Goal: Task Accomplishment & Management: Use online tool/utility

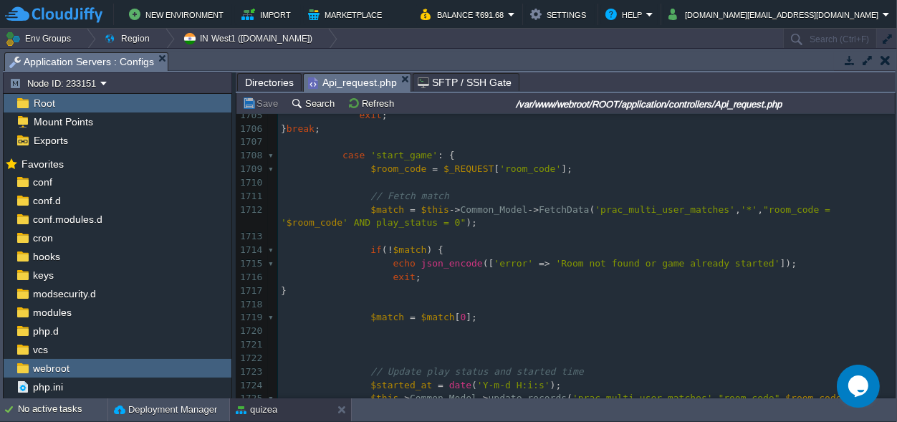
scroll to position [23670, 0]
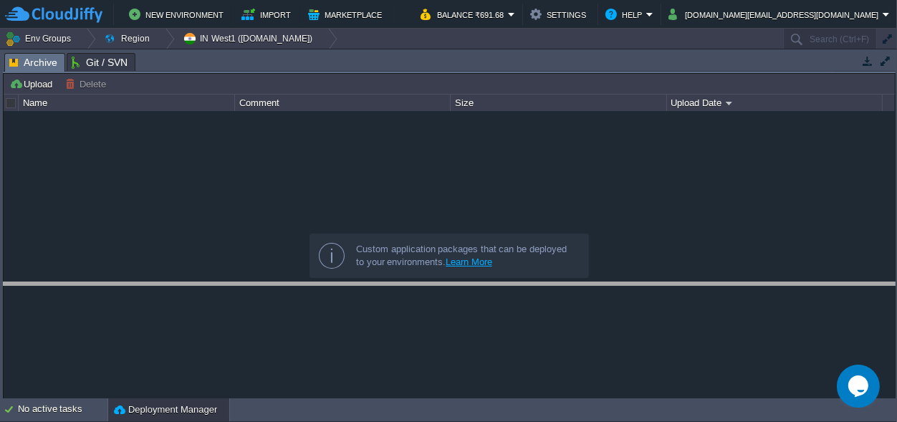
drag, startPoint x: 400, startPoint y: 62, endPoint x: 351, endPoint y: 258, distance: 202.3
click at [363, 269] on body "New Environment Import Marketplace Bonus ₹0.00 Upgrade Account Balance ₹691.68 …" at bounding box center [448, 211] width 897 height 422
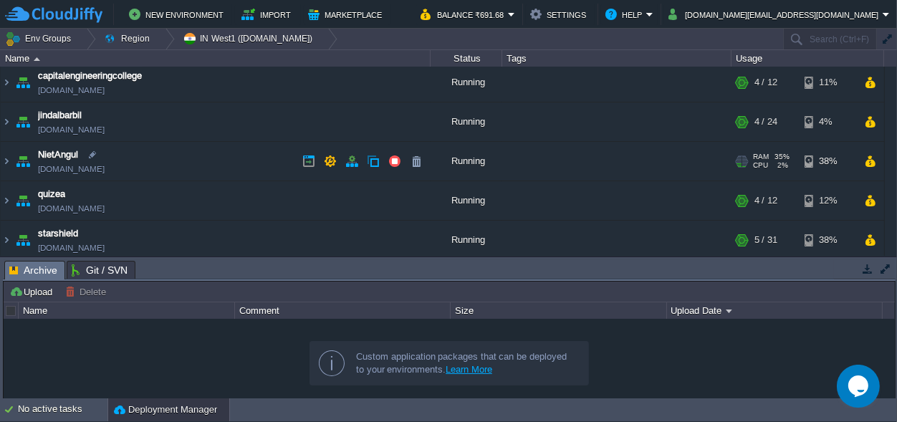
scroll to position [67, 0]
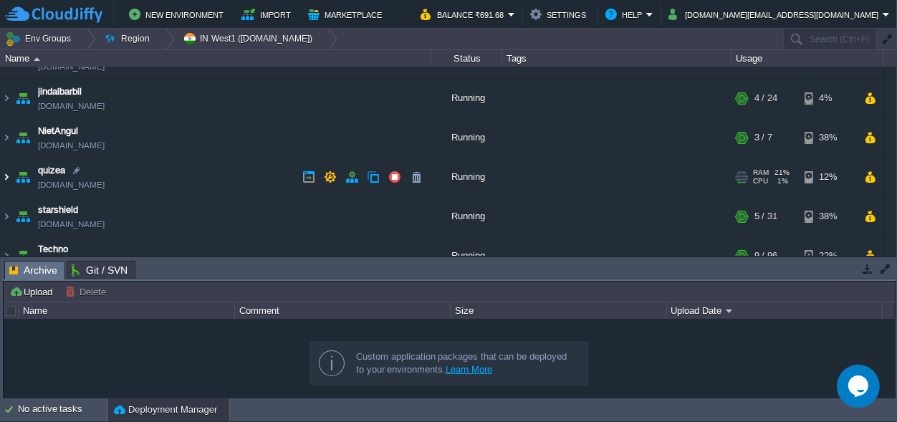
click at [4, 178] on img at bounding box center [6, 177] width 11 height 39
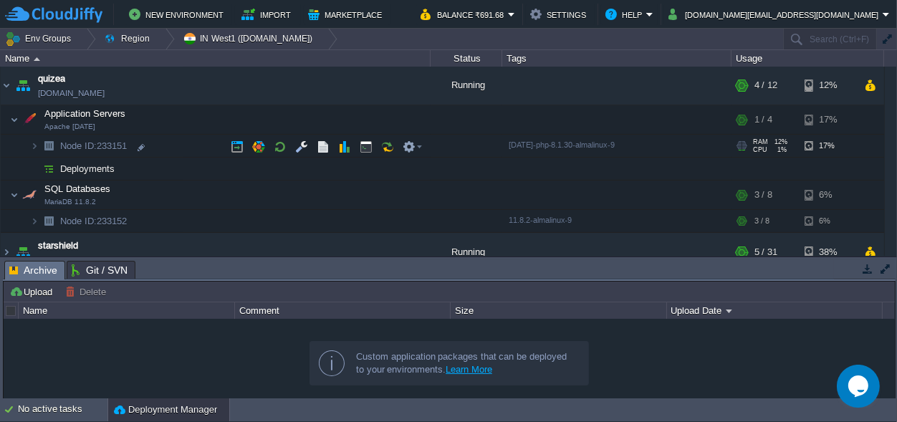
scroll to position [134, 0]
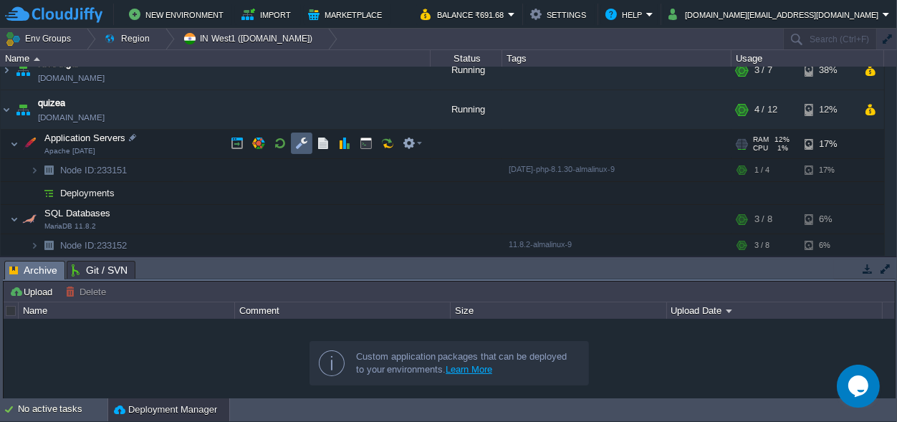
click at [299, 141] on button "button" at bounding box center [301, 143] width 13 height 13
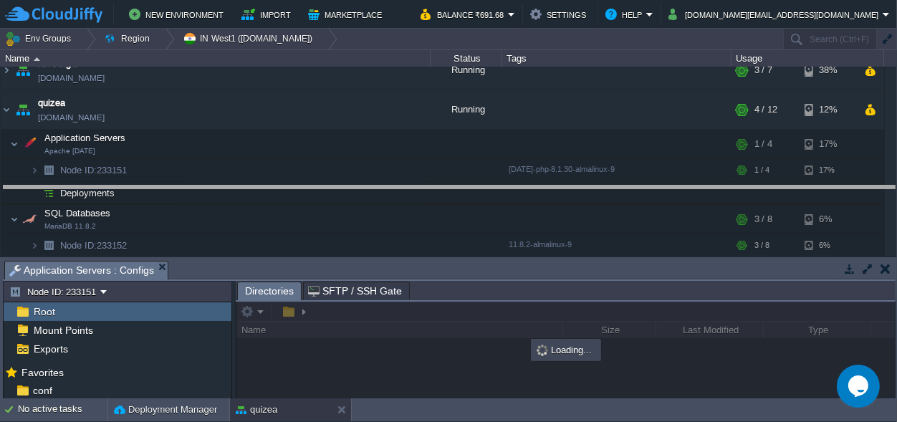
drag, startPoint x: 426, startPoint y: 272, endPoint x: 421, endPoint y: 16, distance: 256.5
click at [427, 30] on body "New Environment Import Marketplace Bonus ₹0.00 Upgrade Account Balance ₹691.68 …" at bounding box center [448, 211] width 897 height 422
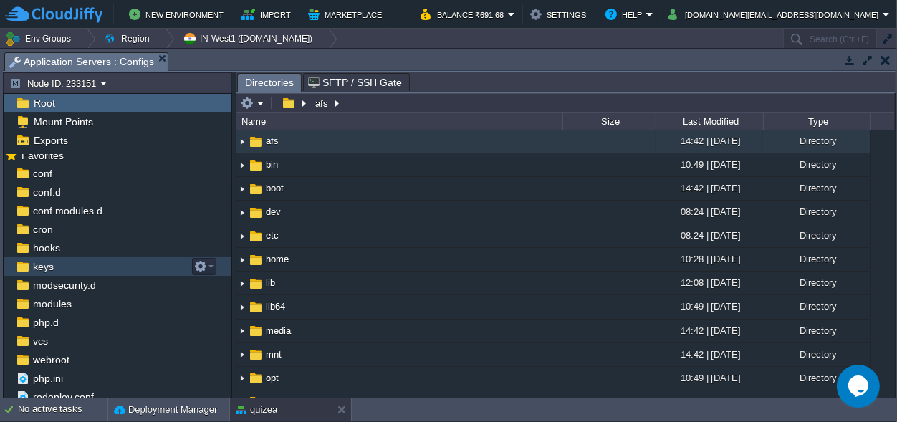
scroll to position [13, 0]
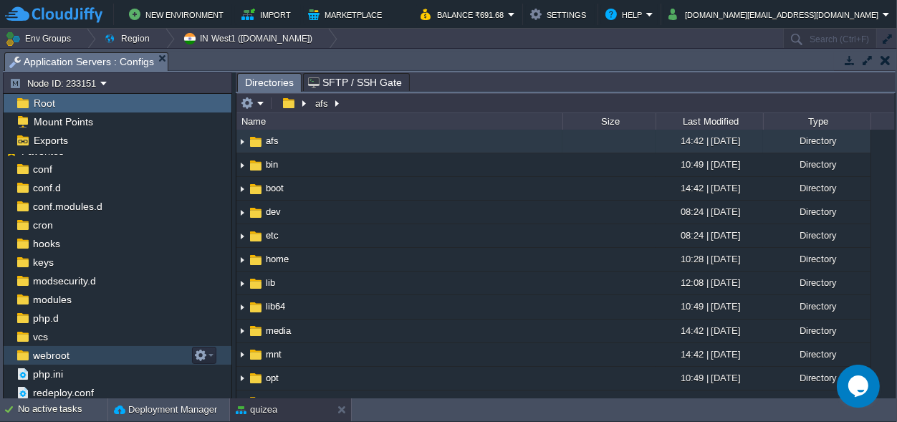
click at [81, 353] on div "webroot" at bounding box center [118, 355] width 228 height 19
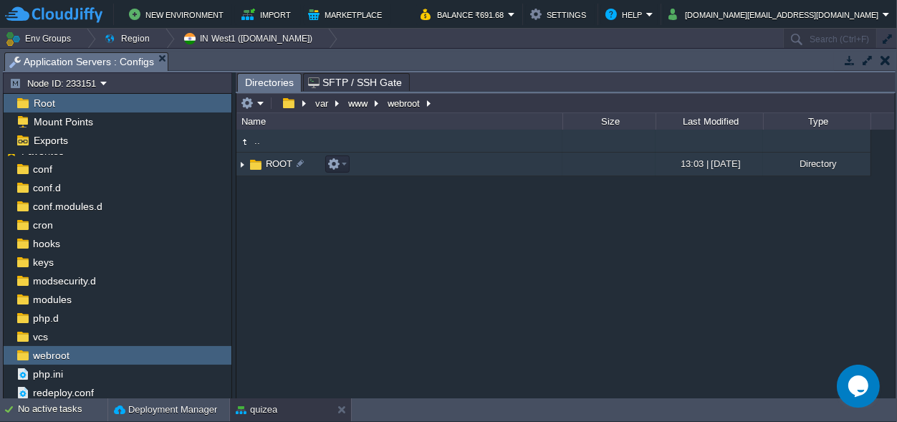
click at [275, 158] on span "ROOT" at bounding box center [279, 164] width 31 height 12
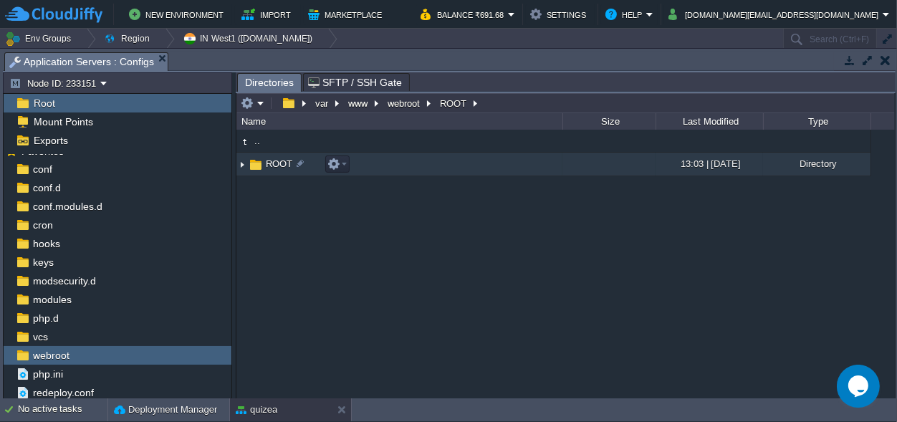
click at [275, 158] on span "ROOT" at bounding box center [279, 164] width 31 height 12
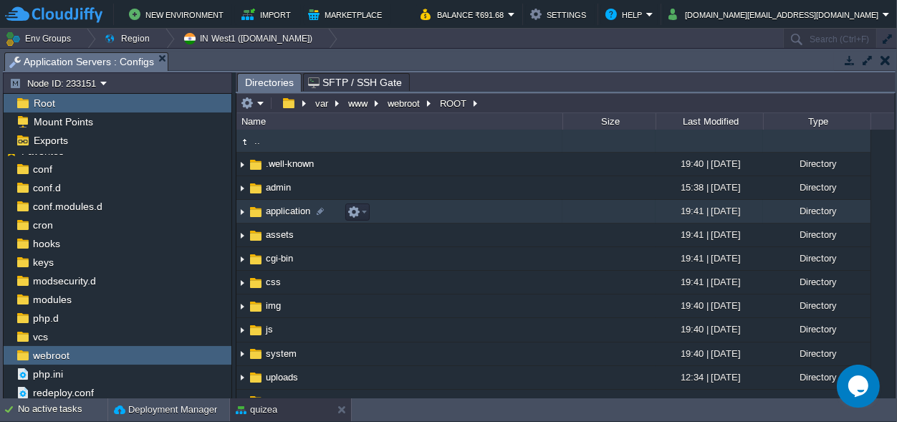
click at [277, 211] on span "application" at bounding box center [288, 211] width 49 height 12
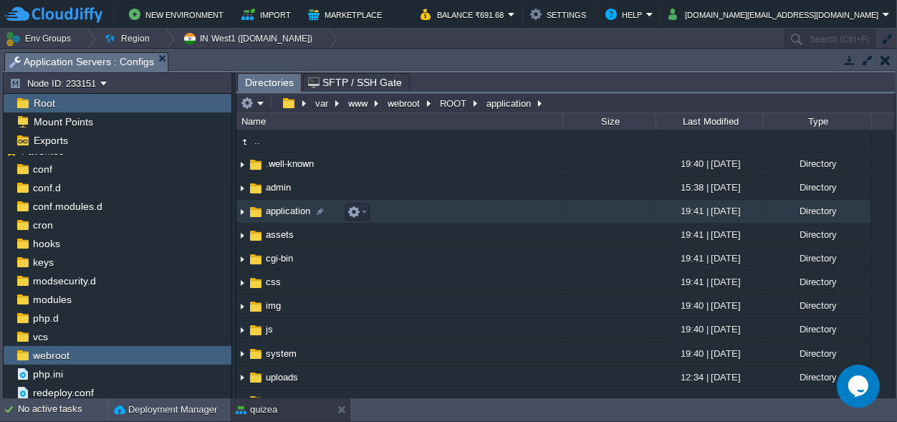
click at [277, 211] on span "application" at bounding box center [288, 211] width 49 height 12
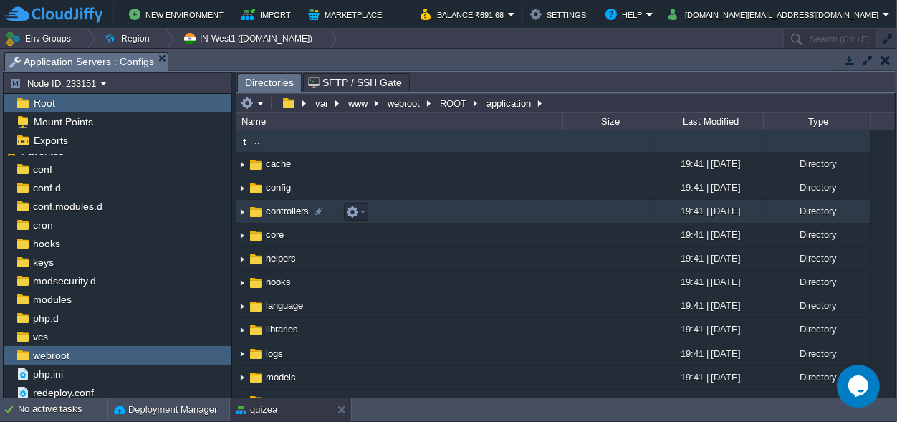
click at [288, 209] on span "controllers" at bounding box center [287, 211] width 47 height 12
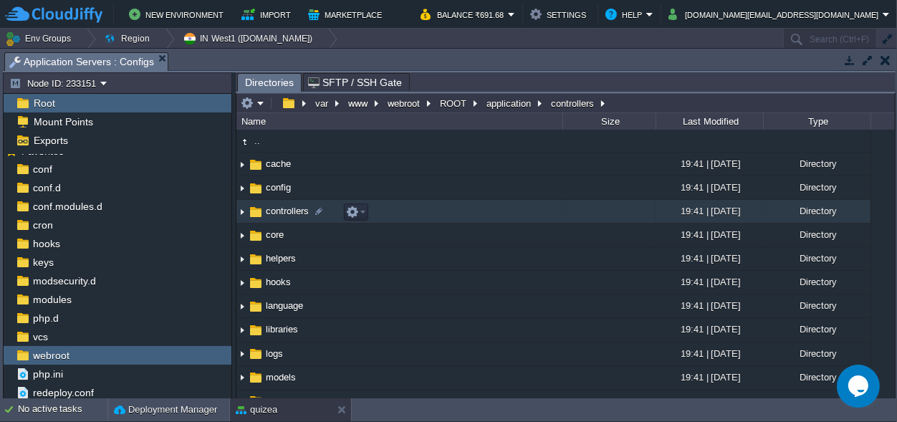
click at [288, 209] on span "controllers" at bounding box center [287, 211] width 47 height 12
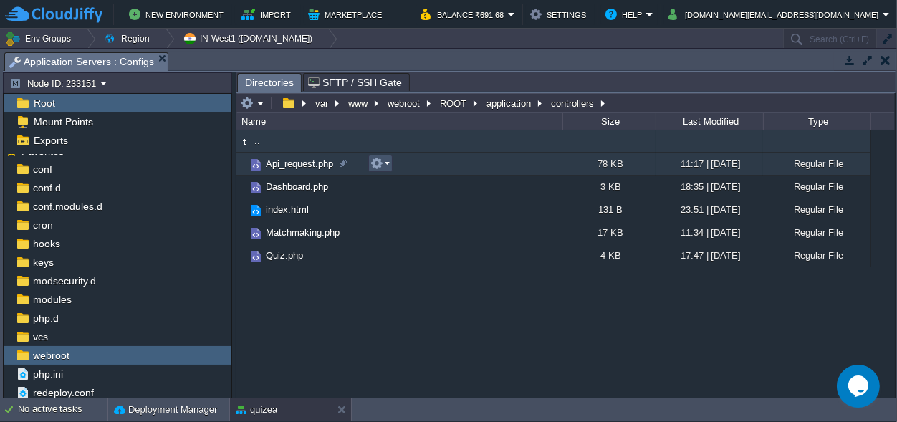
click at [377, 161] on button "button" at bounding box center [376, 163] width 13 height 13
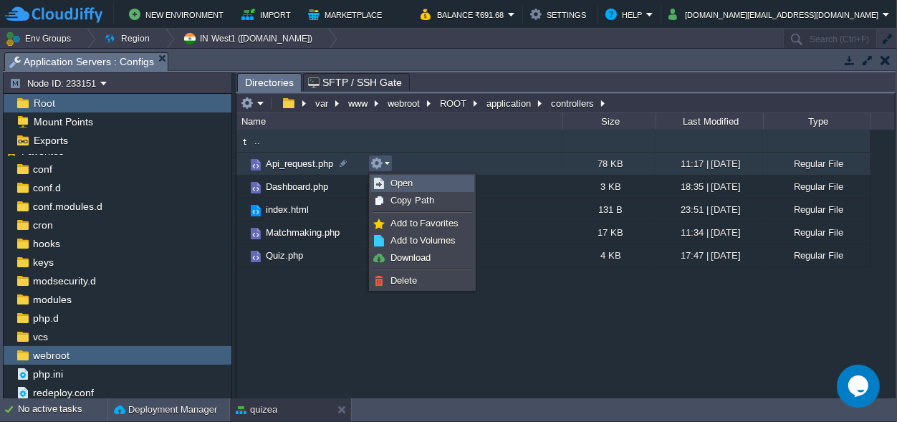
click at [404, 180] on span "Open" at bounding box center [401, 183] width 22 height 11
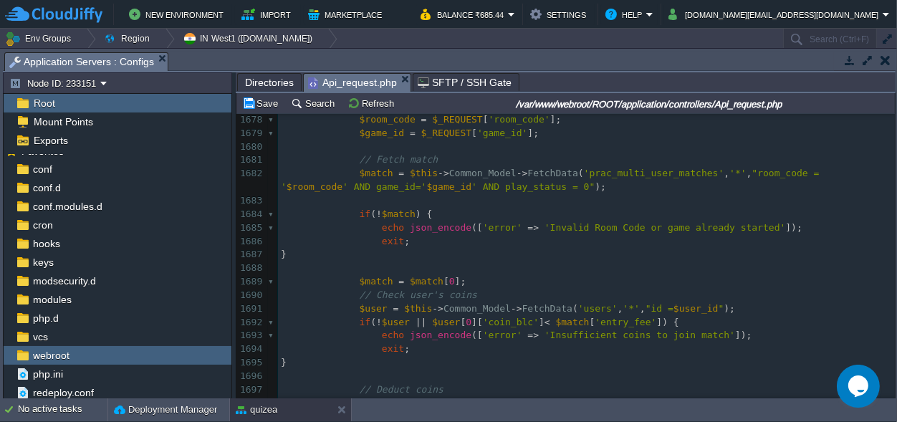
scroll to position [23280, 0]
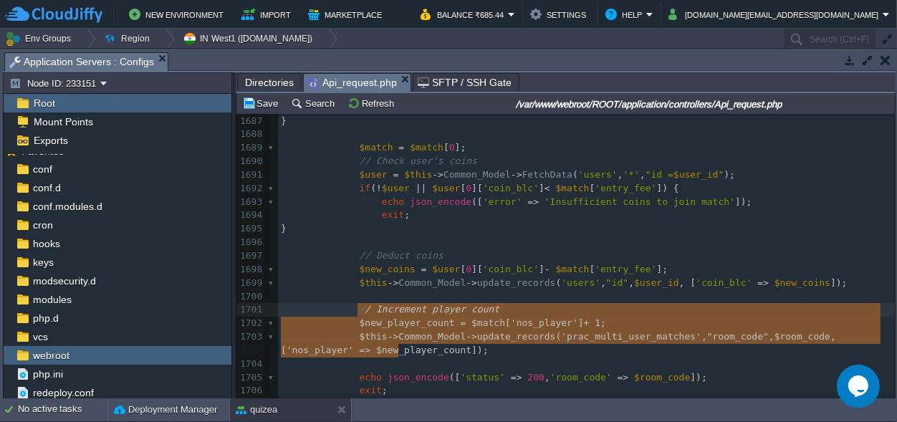
type textarea "// Increment player count $new_player_count = $match['nos_player'] + 1; $this->…"
drag, startPoint x: 407, startPoint y: 350, endPoint x: 351, endPoint y: 313, distance: 67.2
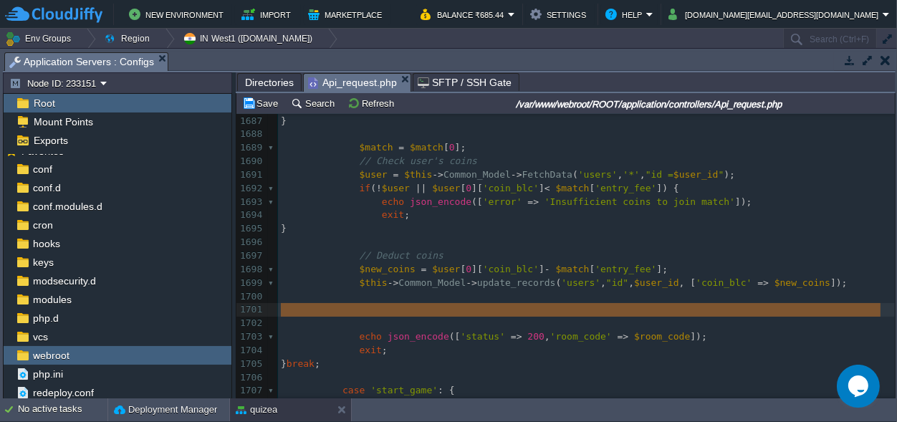
drag, startPoint x: 363, startPoint y: 320, endPoint x: 272, endPoint y: 315, distance: 90.4
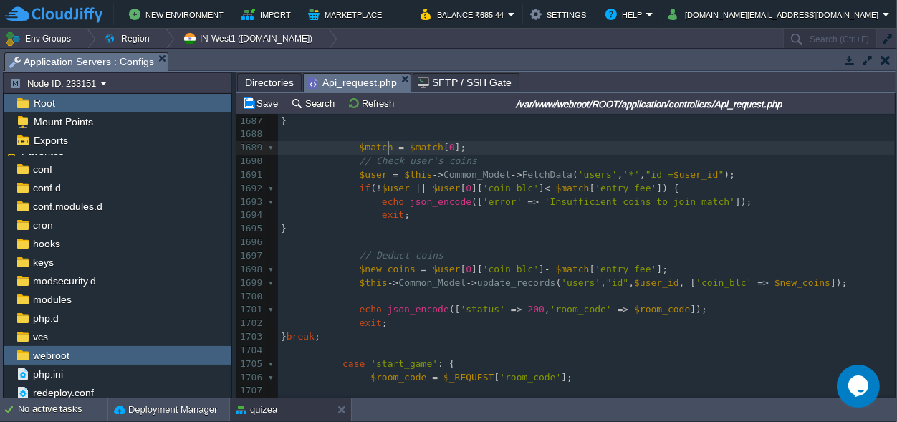
click at [393, 149] on span at bounding box center [396, 147] width 6 height 11
click at [385, 146] on div "x <?php 1670 ​ 1671 $match_id = $this -> Common_Model -> dbinsertid ( 'prac_mul…" at bounding box center [586, 208] width 617 height 675
type textarea "$match"
drag, startPoint x: 383, startPoint y: 145, endPoint x: 360, endPoint y: 145, distance: 23.6
type textarea "$room_code"
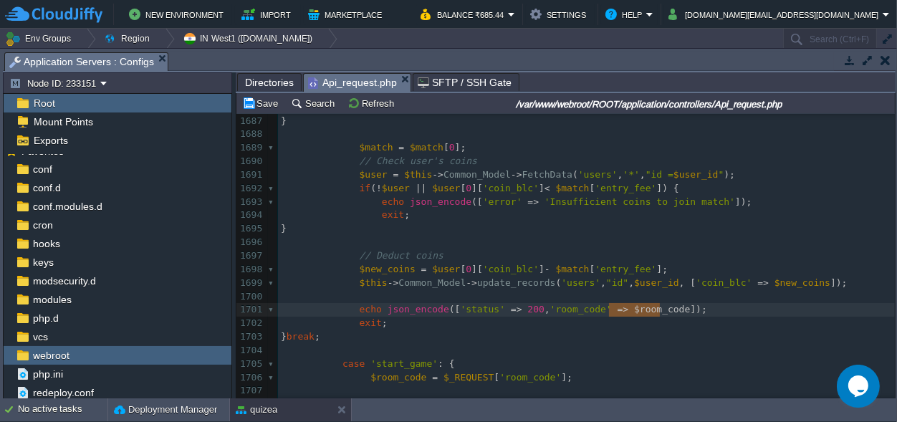
paste textarea
type textarea "match_details"
click at [262, 104] on button "Save" at bounding box center [262, 103] width 40 height 13
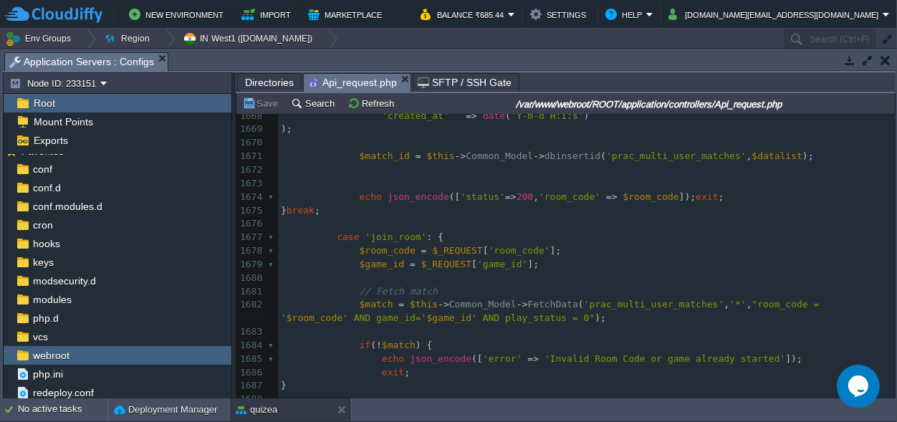
scroll to position [23147, 0]
